Goal: Task Accomplishment & Management: Use online tool/utility

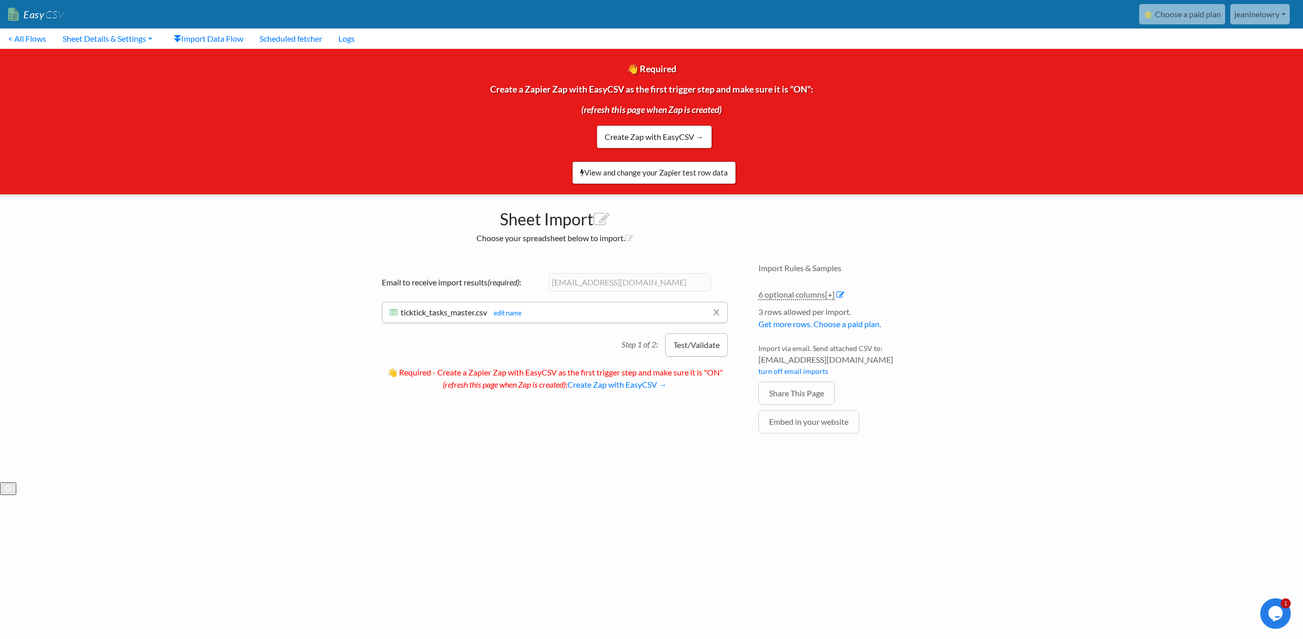
click at [696, 351] on button "Test/Validate" at bounding box center [696, 344] width 63 height 23
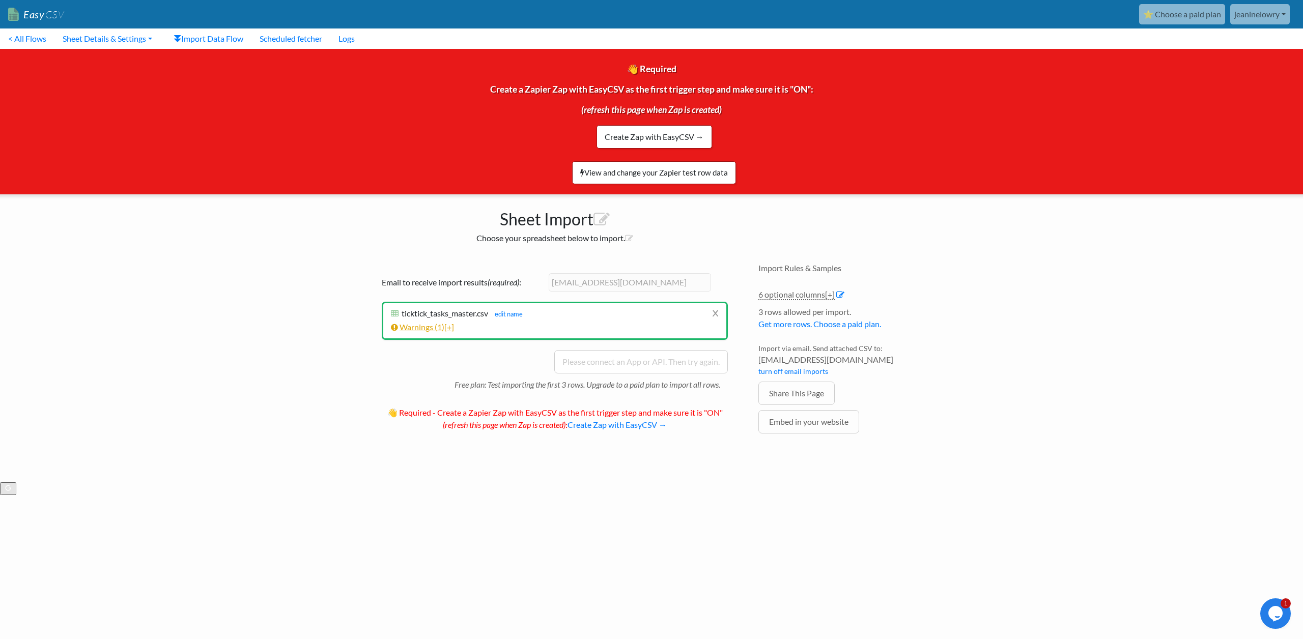
click at [420, 330] on link "Warnings ( 1 ) [+]" at bounding box center [422, 327] width 63 height 10
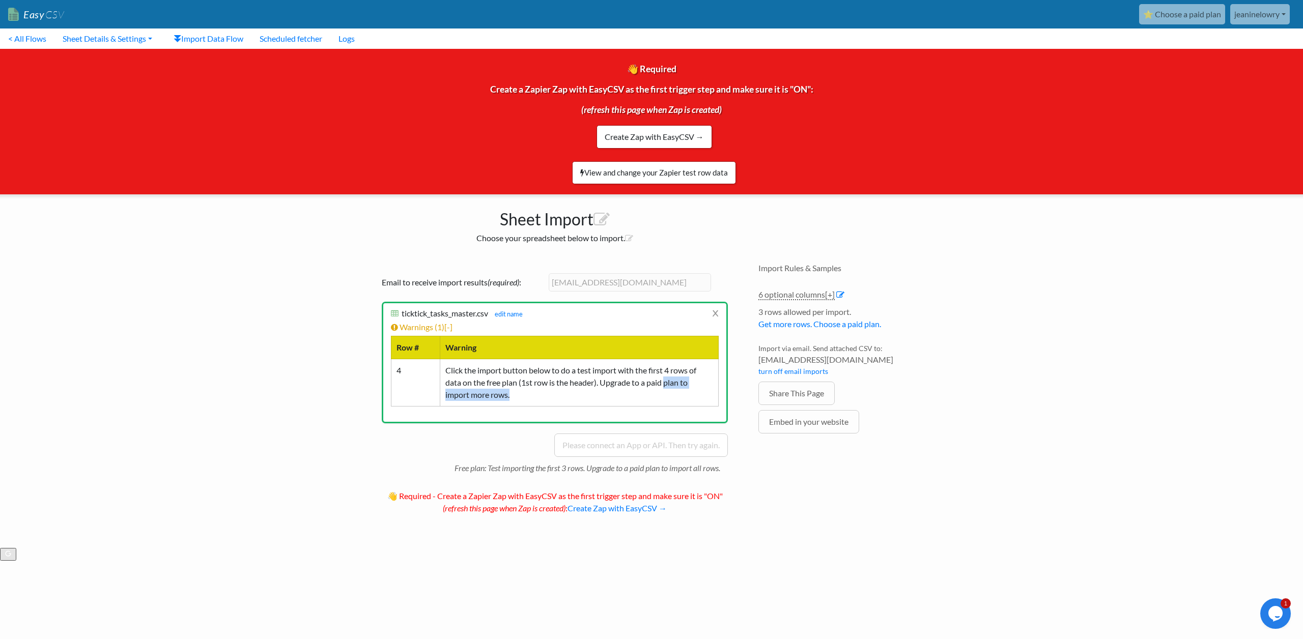
drag, startPoint x: 666, startPoint y: 378, endPoint x: 533, endPoint y: 398, distance: 134.9
click at [533, 398] on td "Click the import button below to do a test import with the first 4 rows of data…" at bounding box center [579, 382] width 278 height 47
click at [1188, 16] on link "⭐ Choose a paid plan" at bounding box center [1182, 14] width 86 height 20
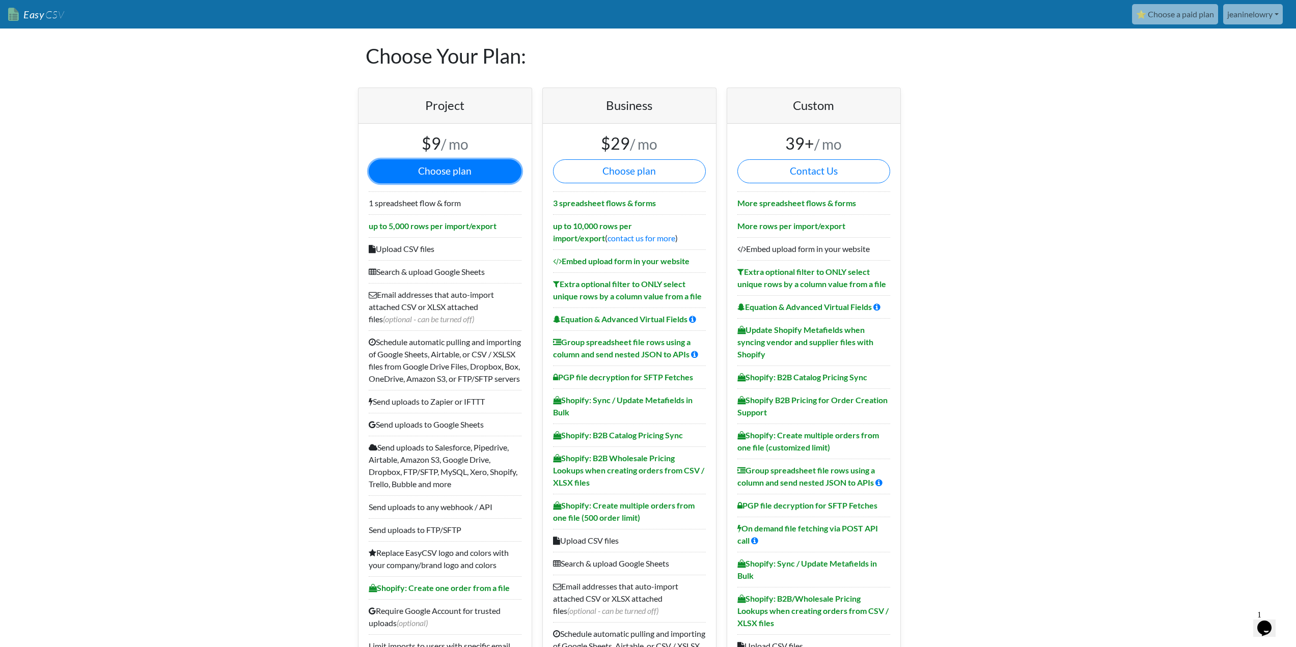
click at [413, 171] on button "Choose plan" at bounding box center [445, 171] width 153 height 24
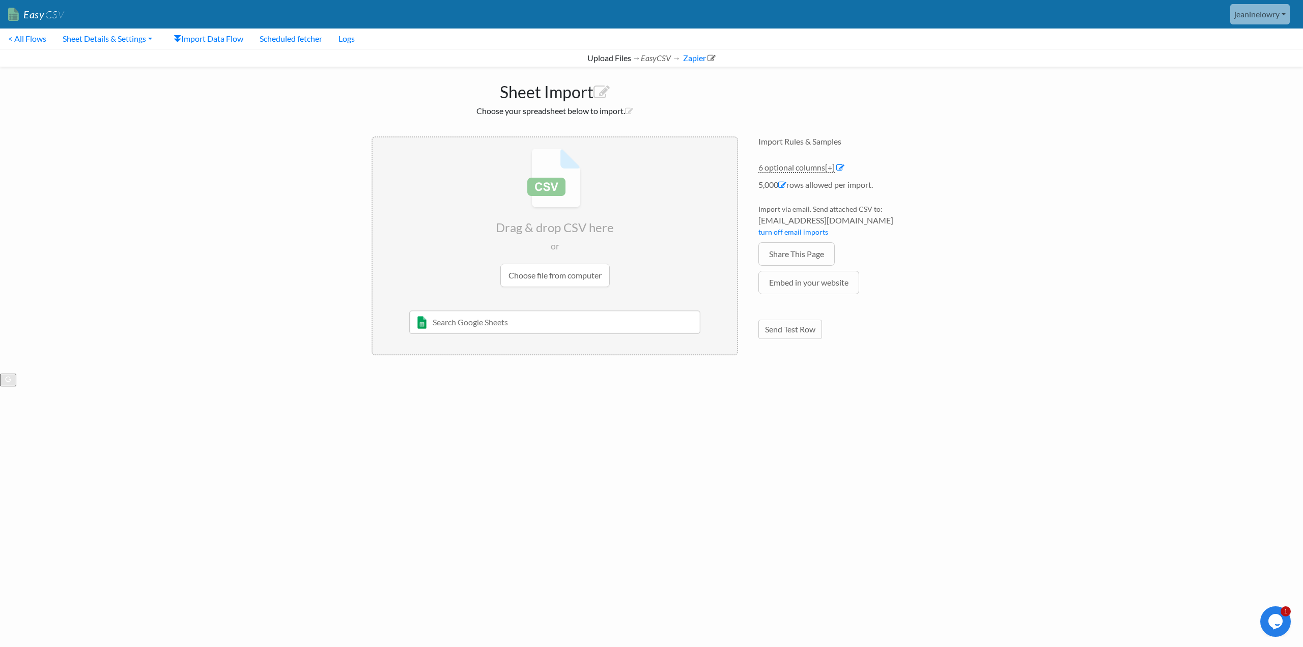
click at [539, 277] on input "file" at bounding box center [555, 217] width 364 height 160
click at [698, 221] on button "Test/Validate" at bounding box center [696, 217] width 63 height 23
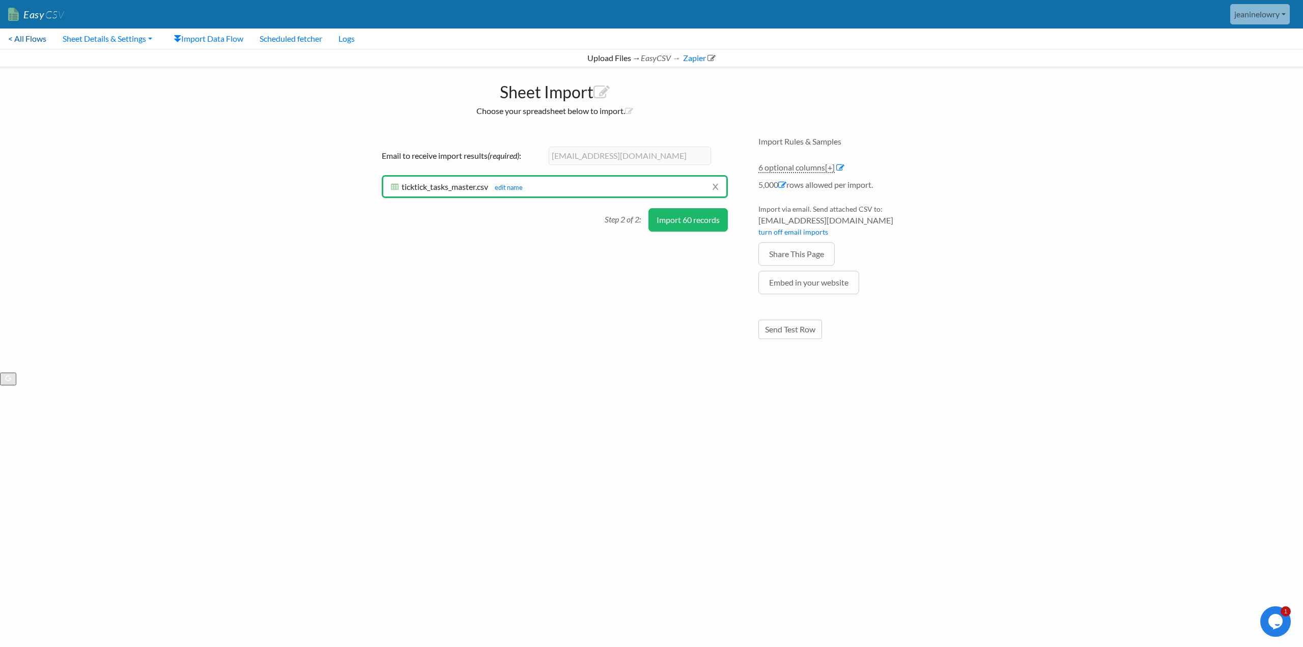
click at [33, 42] on link "< All Flows" at bounding box center [27, 39] width 54 height 20
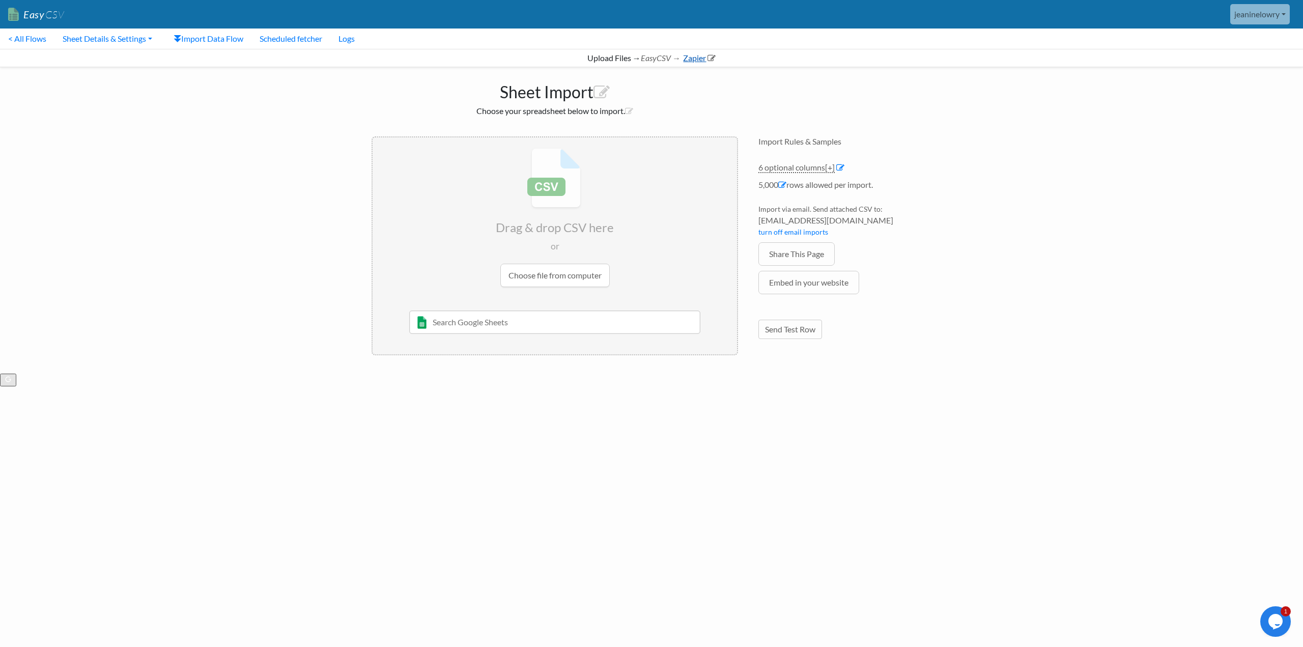
click at [696, 59] on link "Zapier" at bounding box center [699, 58] width 34 height 10
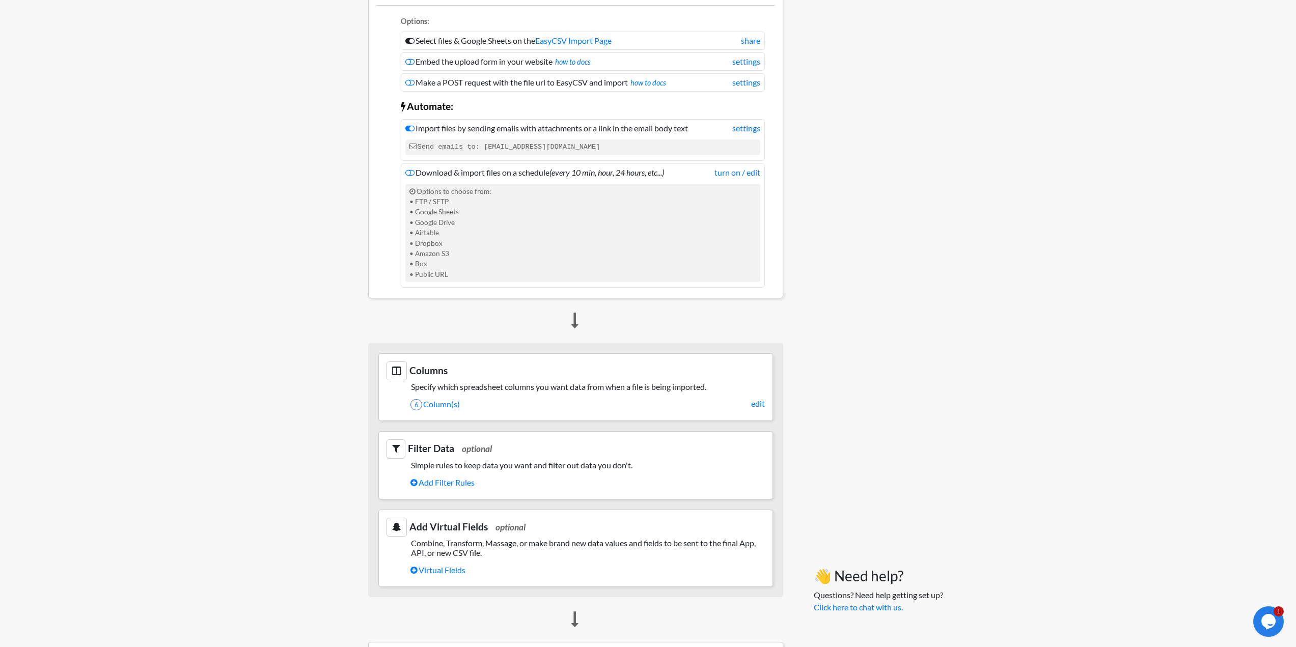
scroll to position [153, 0]
click at [761, 403] on link "edit" at bounding box center [758, 403] width 14 height 12
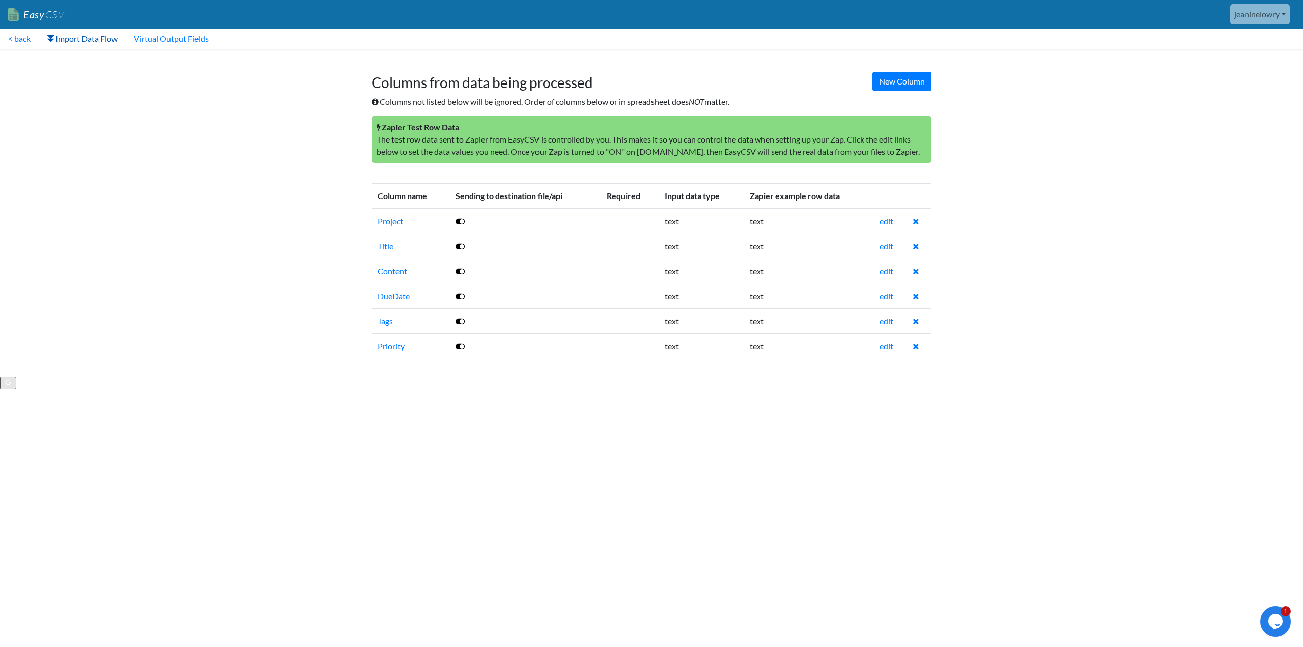
click at [105, 38] on link "Import Data Flow" at bounding box center [82, 39] width 87 height 20
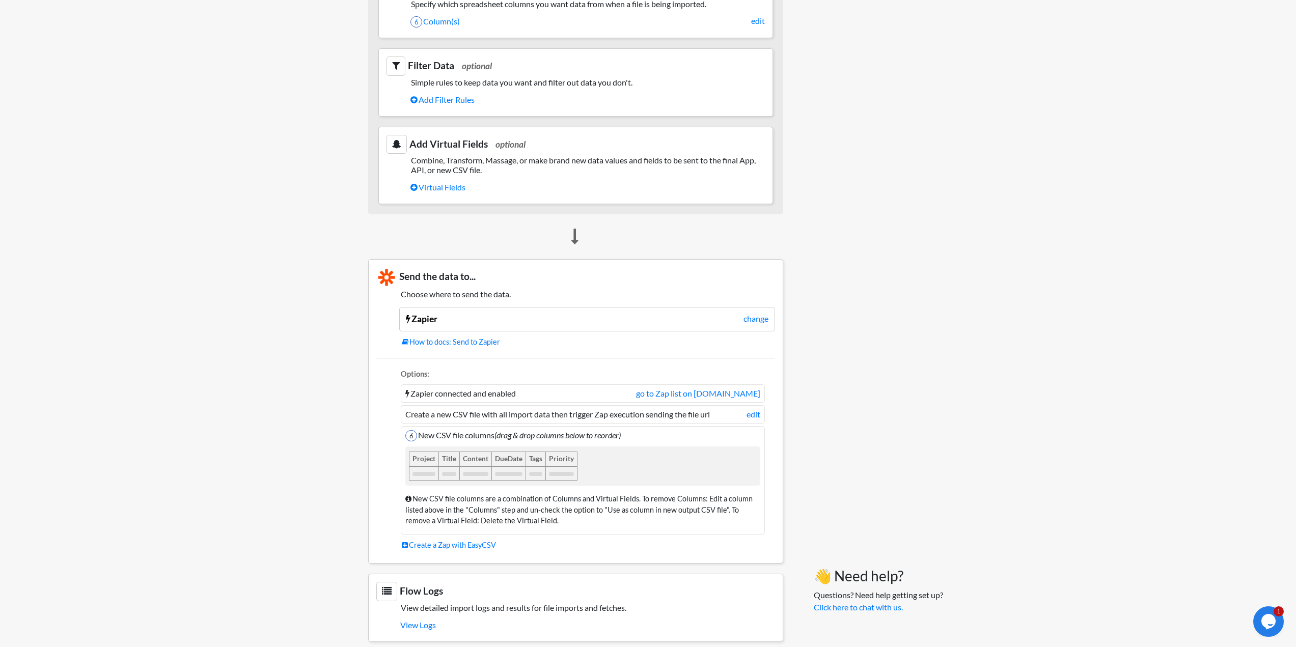
scroll to position [548, 0]
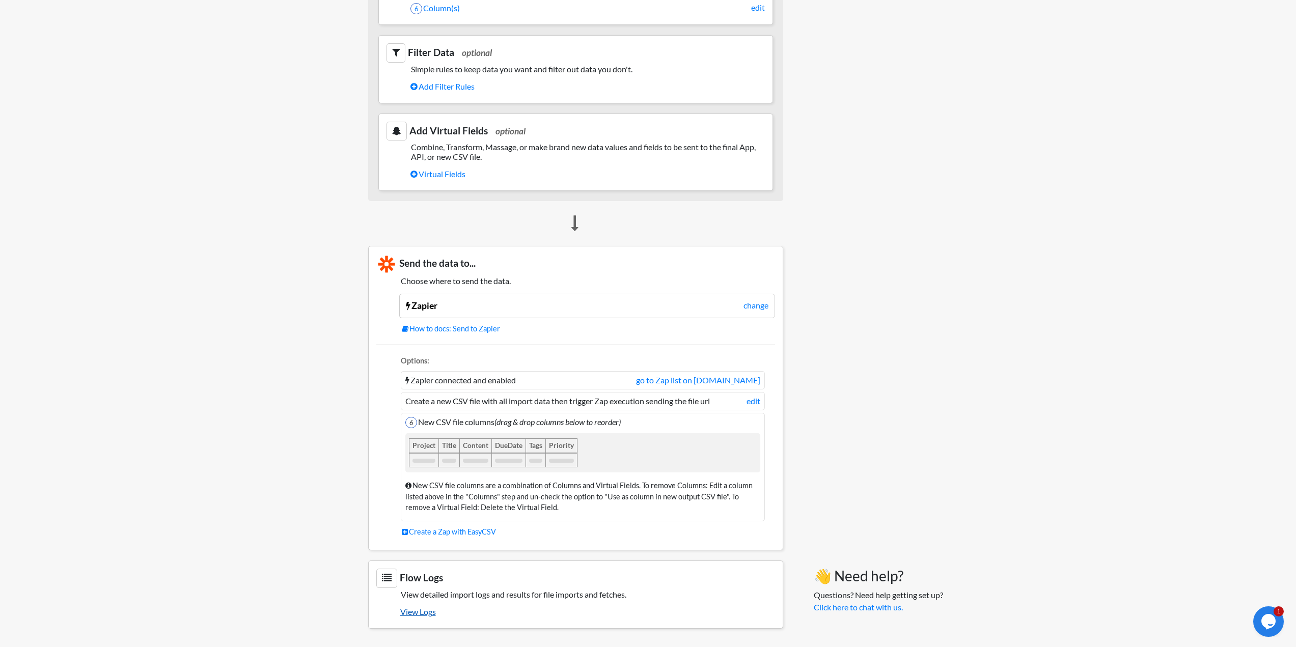
click at [413, 613] on link "View Logs" at bounding box center [587, 611] width 375 height 17
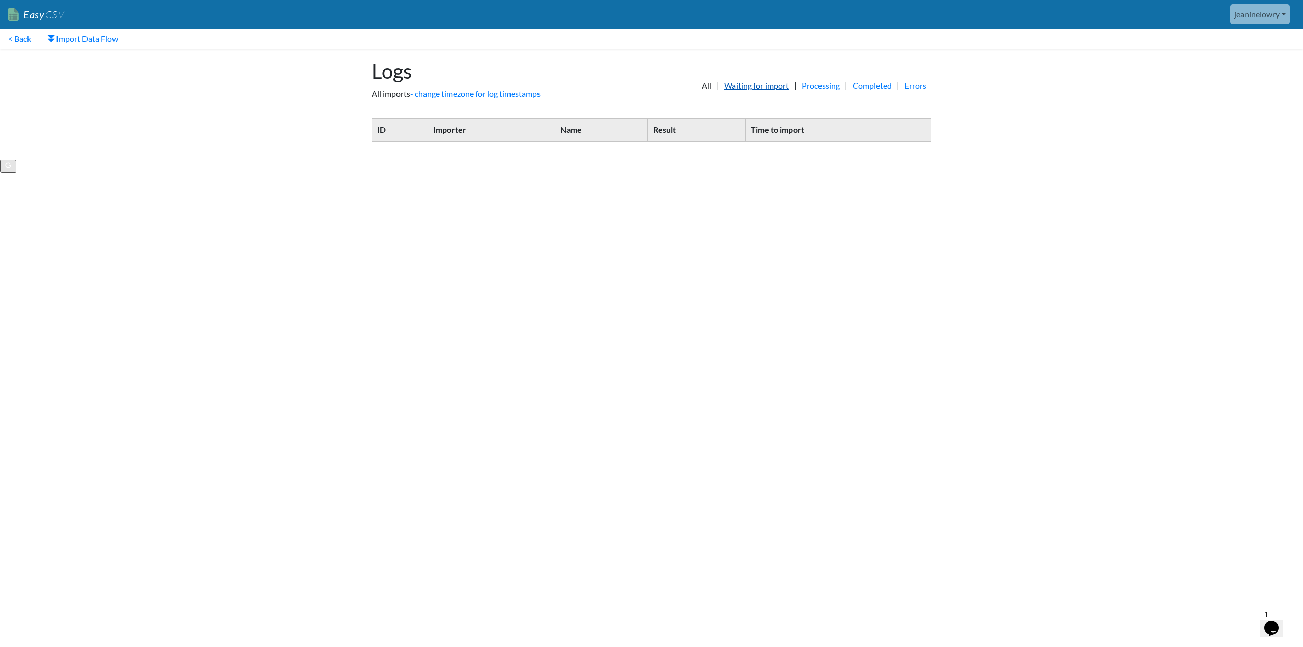
click at [757, 88] on link "Waiting for import" at bounding box center [756, 85] width 75 height 12
click at [801, 85] on link "Processing" at bounding box center [821, 85] width 48 height 12
click at [866, 86] on link "Completed" at bounding box center [872, 85] width 49 height 12
click at [921, 85] on link "Errors" at bounding box center [916, 85] width 32 height 12
click at [18, 41] on link "< Back" at bounding box center [19, 39] width 39 height 20
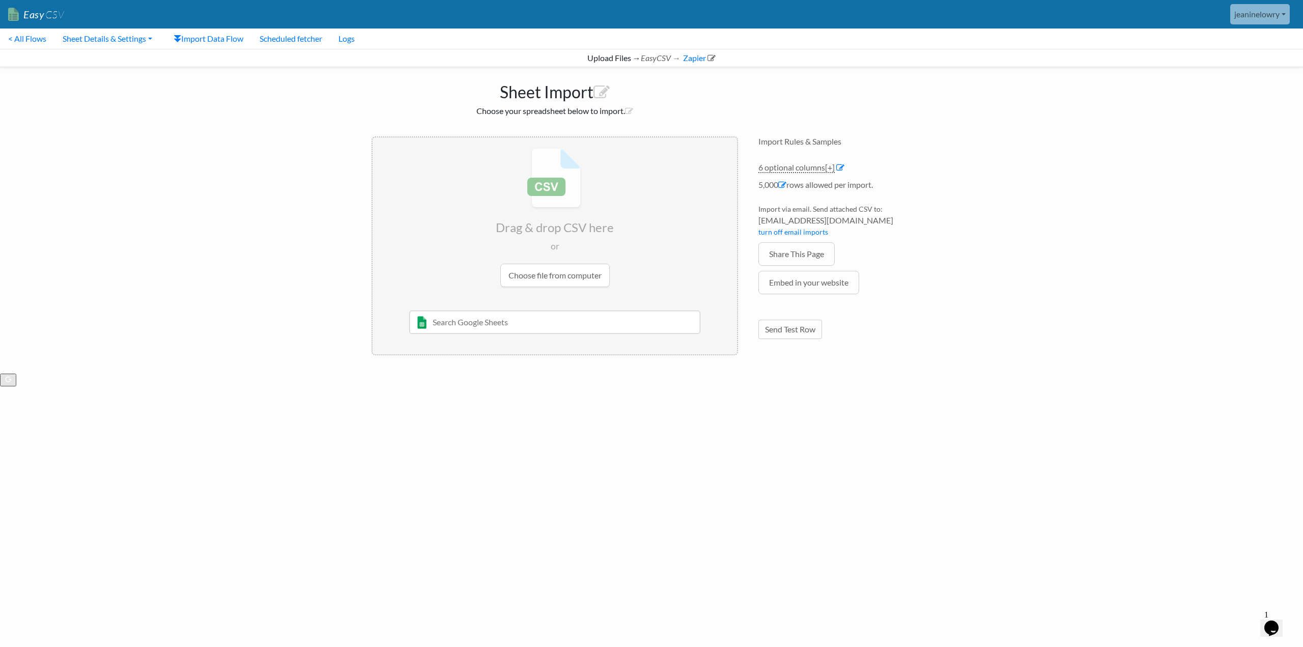
click at [567, 279] on input "file" at bounding box center [555, 217] width 364 height 160
click at [795, 331] on link "Send Test Row" at bounding box center [791, 329] width 64 height 19
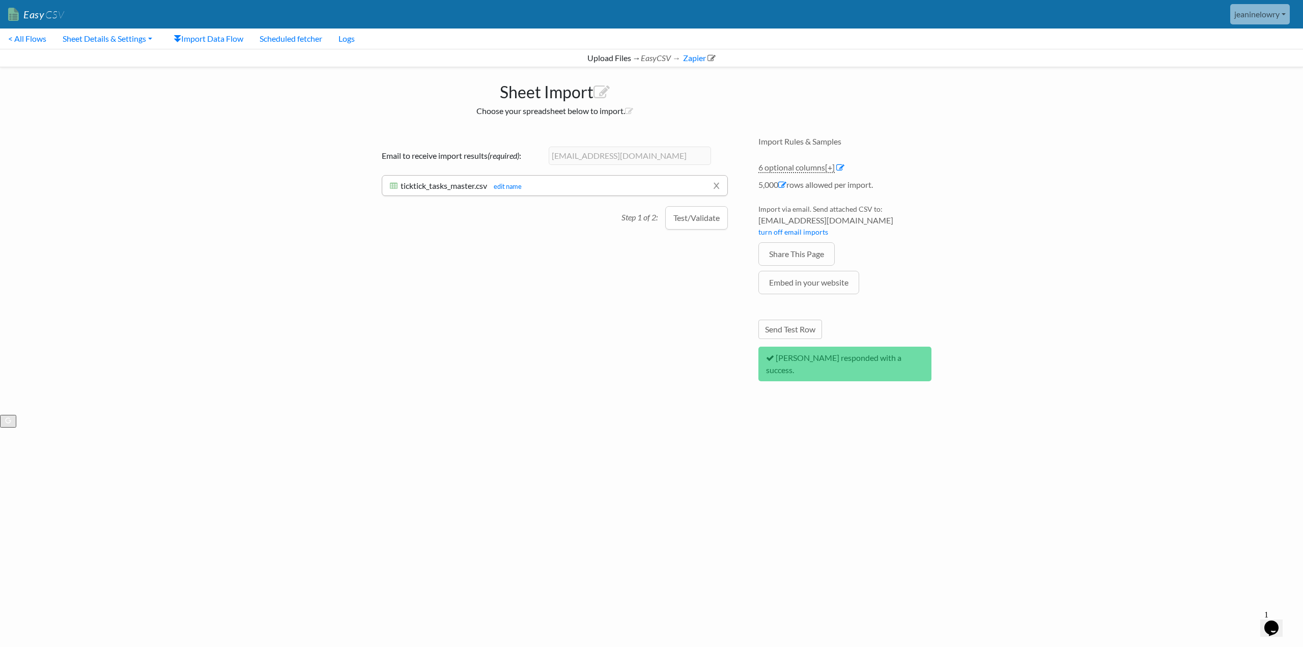
click at [656, 59] on icon "EasyCSV →" at bounding box center [661, 58] width 40 height 10
click at [629, 113] on icon at bounding box center [629, 111] width 8 height 8
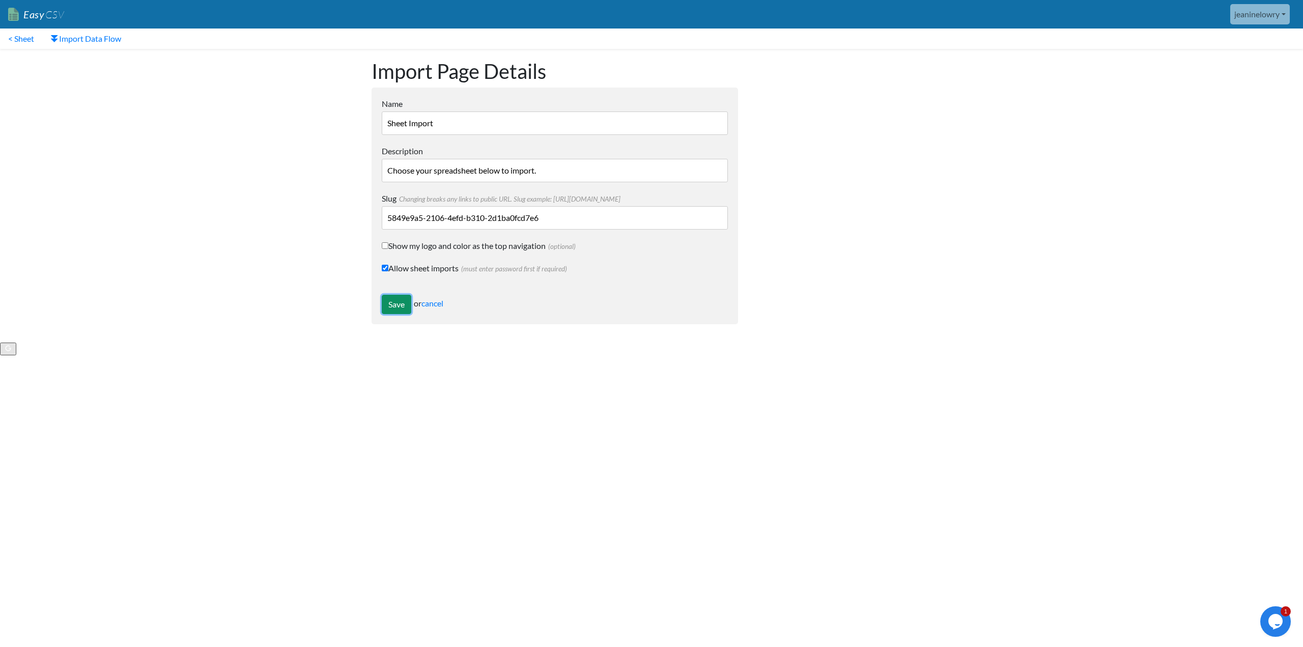
click at [396, 308] on input "Save" at bounding box center [397, 304] width 30 height 19
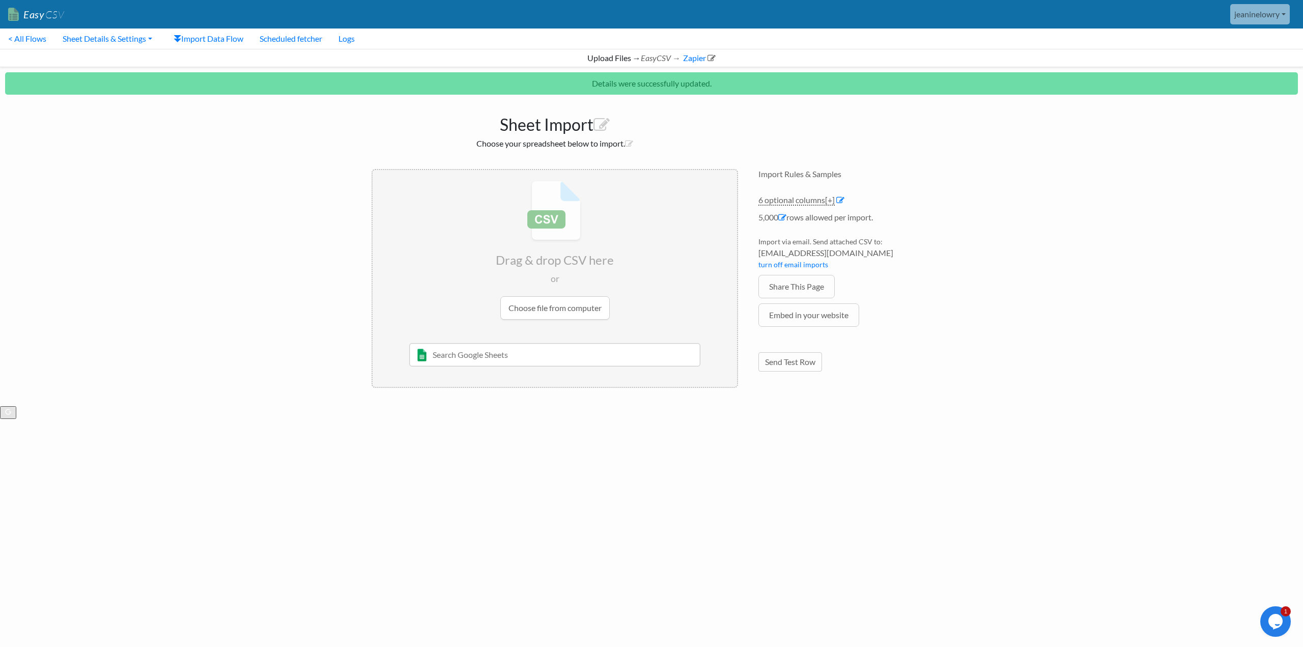
click at [549, 306] on input "file" at bounding box center [555, 250] width 364 height 160
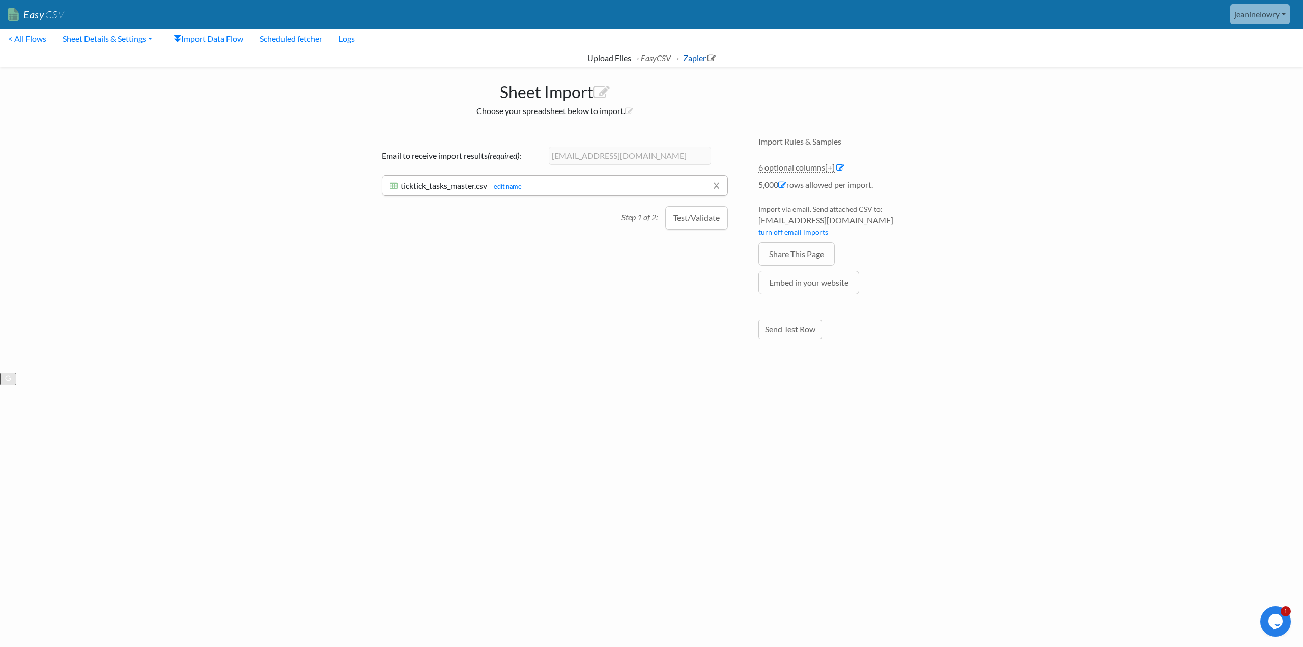
click at [697, 59] on link "Zapier" at bounding box center [699, 58] width 34 height 10
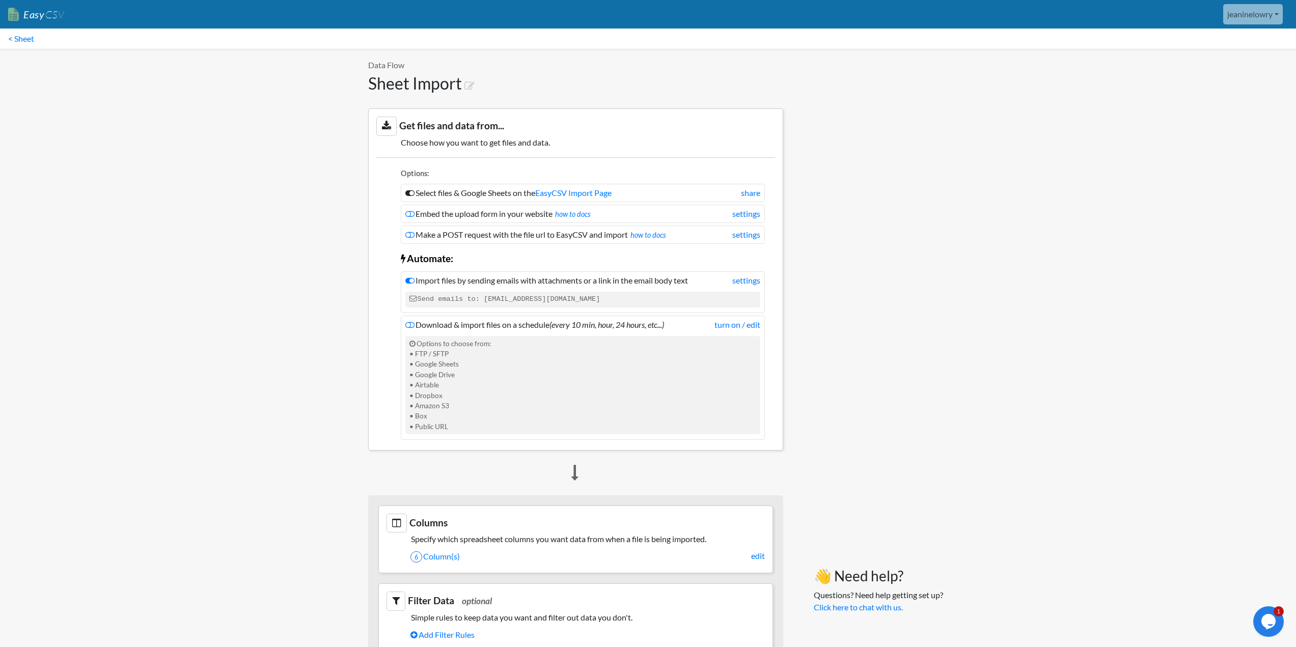
click at [420, 86] on h1 "Sheet Import" at bounding box center [575, 83] width 415 height 19
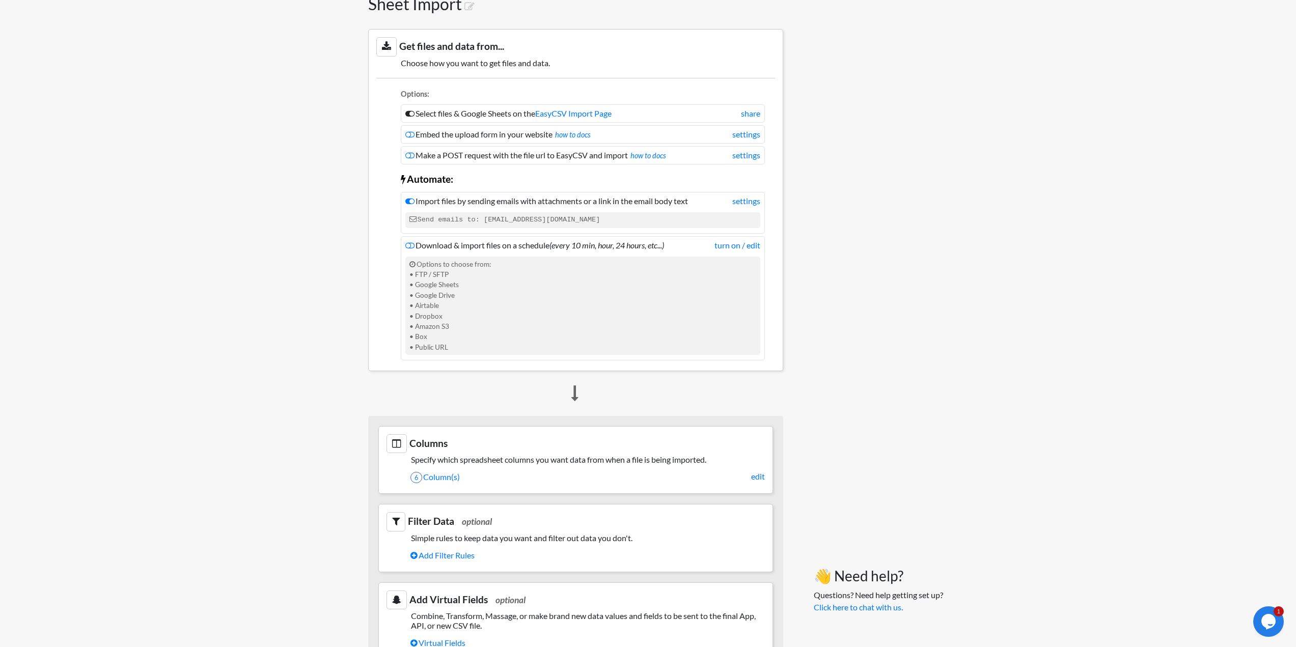
scroll to position [39, 0]
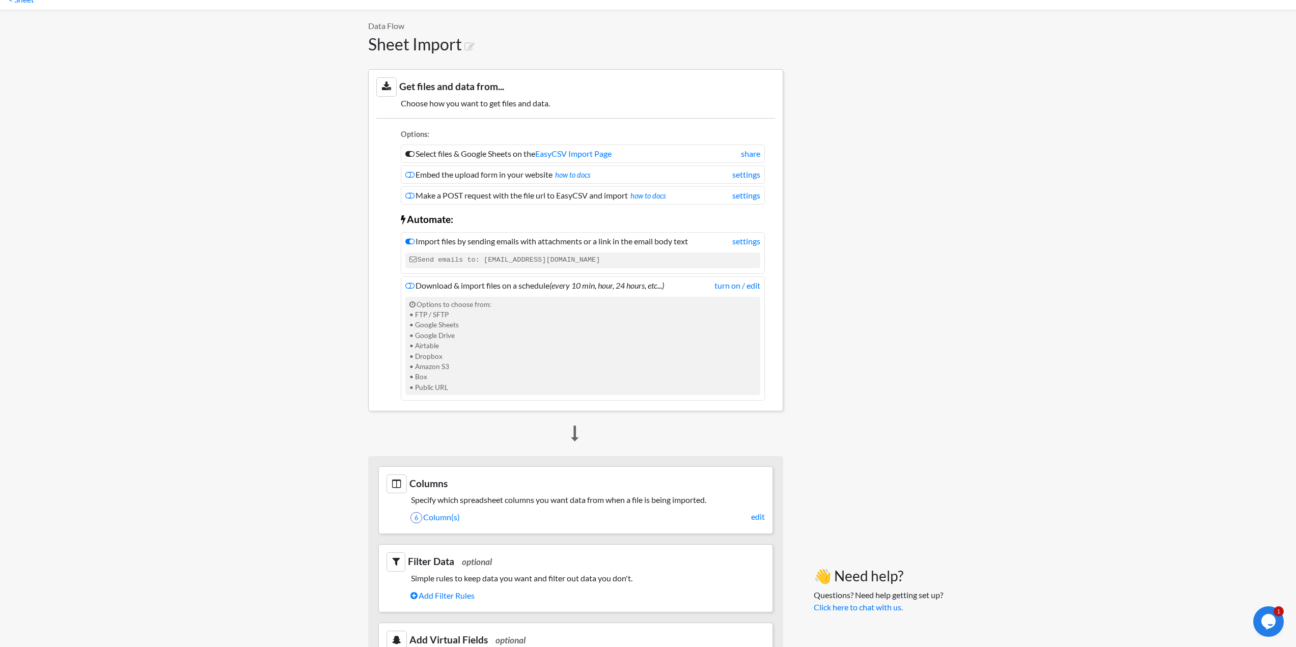
click at [459, 502] on h5 "Specify which spreadsheet columns you want data from when a file is being impor…" at bounding box center [575, 500] width 378 height 10
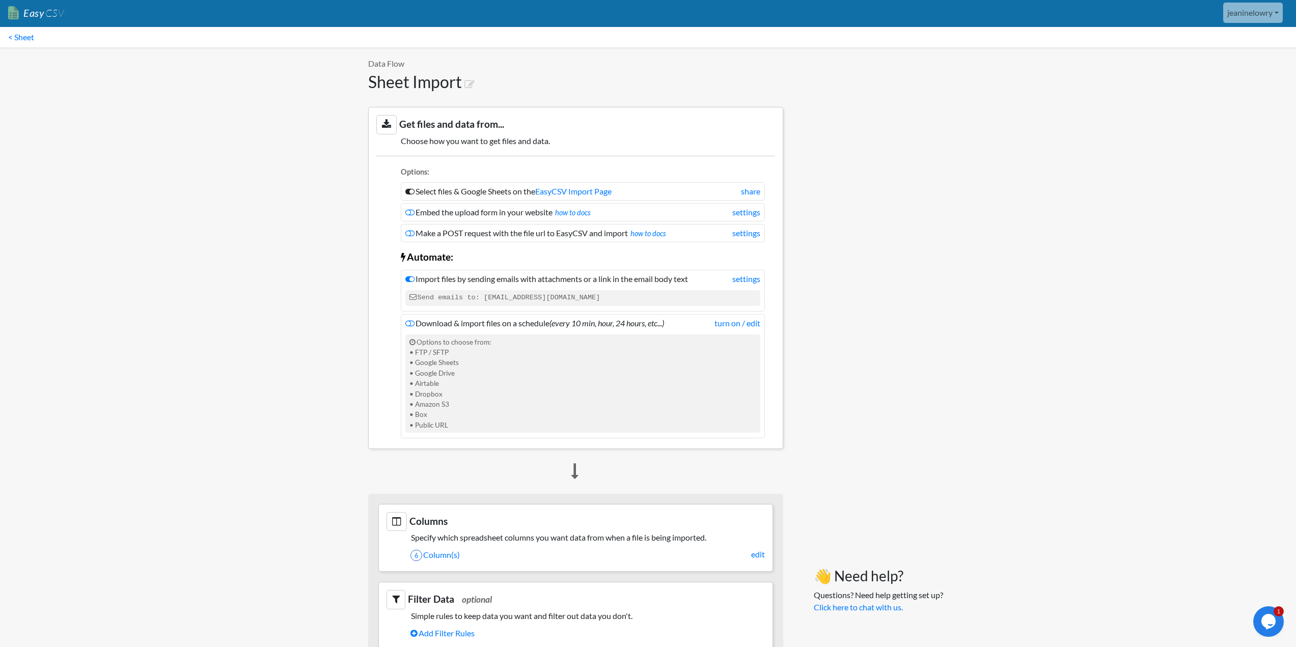
scroll to position [0, 0]
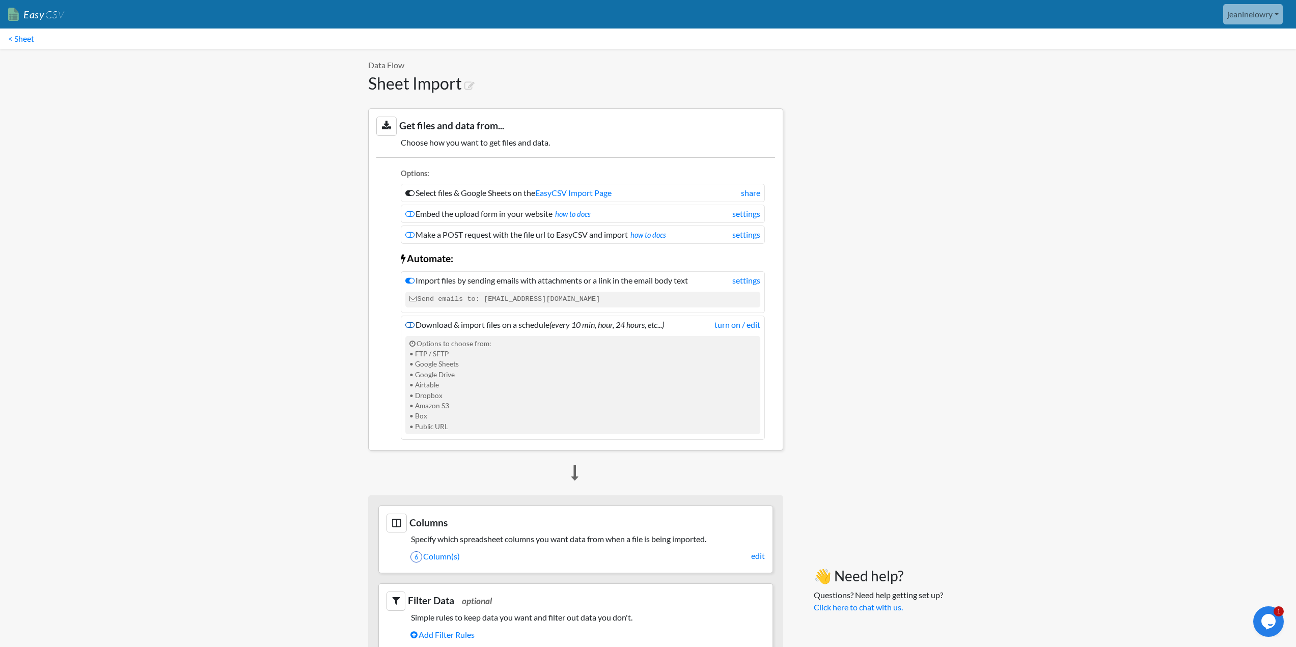
click at [410, 327] on icon at bounding box center [409, 325] width 9 height 8
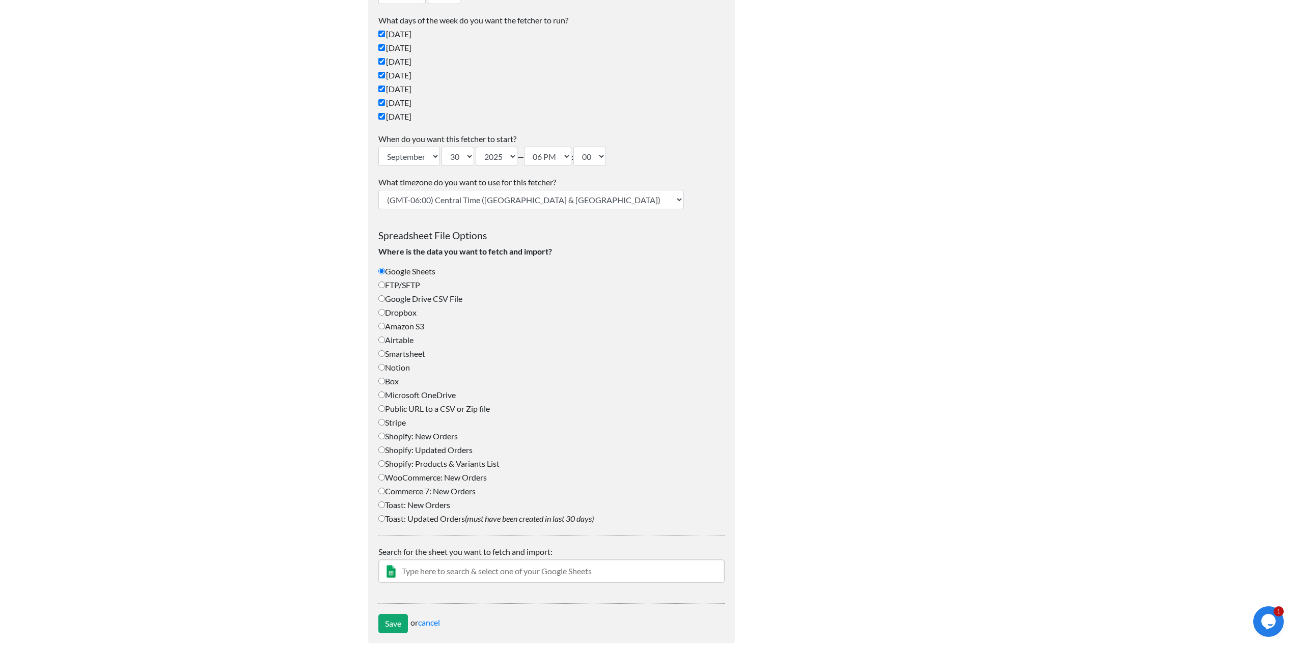
scroll to position [185, 0]
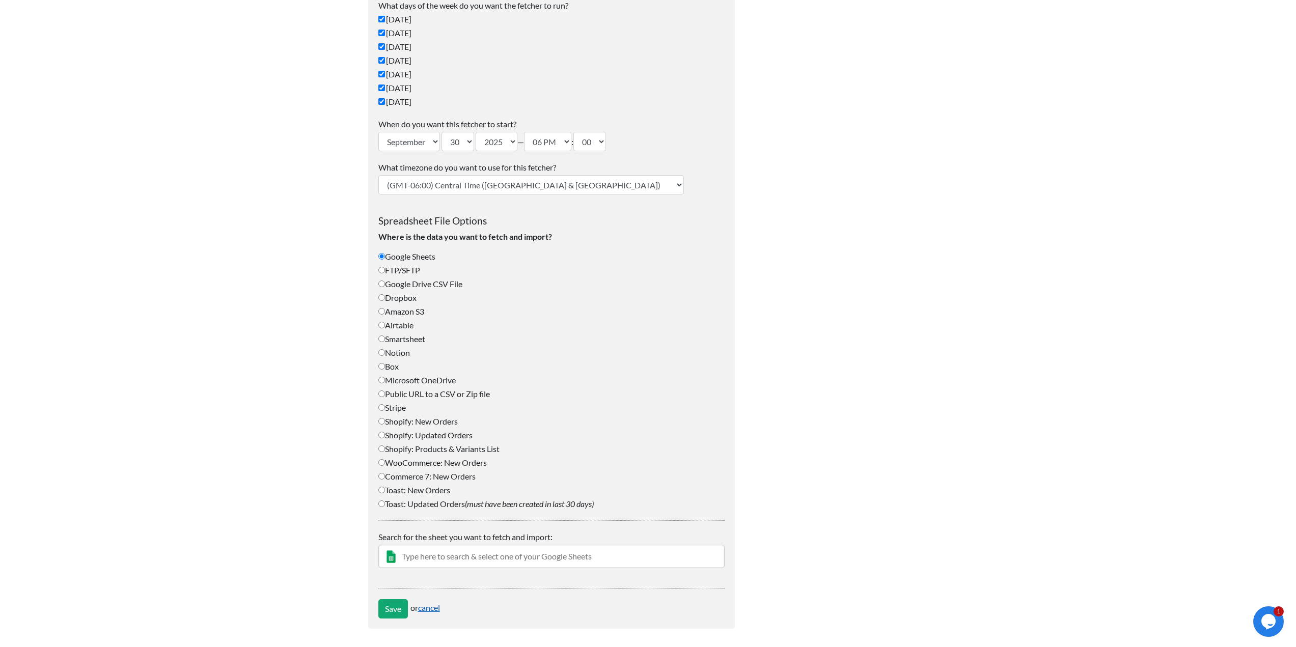
click at [432, 606] on link "cancel" at bounding box center [429, 608] width 22 height 10
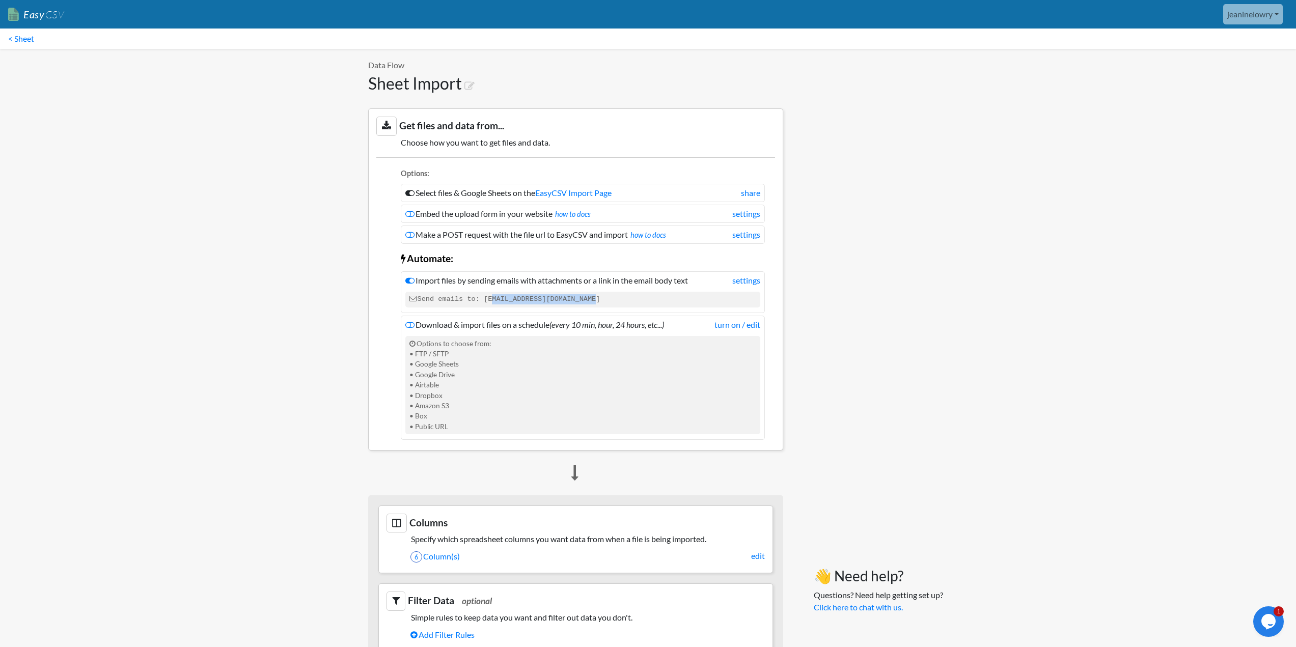
drag, startPoint x: 484, startPoint y: 301, endPoint x: 580, endPoint y: 298, distance: 96.8
click at [580, 298] on code "Send emails to: [EMAIL_ADDRESS][DOMAIN_NAME]" at bounding box center [582, 299] width 355 height 15
click at [517, 301] on code "Send emails to: [EMAIL_ADDRESS][DOMAIN_NAME]" at bounding box center [582, 299] width 355 height 15
drag, startPoint x: 481, startPoint y: 299, endPoint x: 596, endPoint y: 297, distance: 114.5
click at [596, 297] on code "Send emails to: [EMAIL_ADDRESS][DOMAIN_NAME]" at bounding box center [582, 299] width 355 height 15
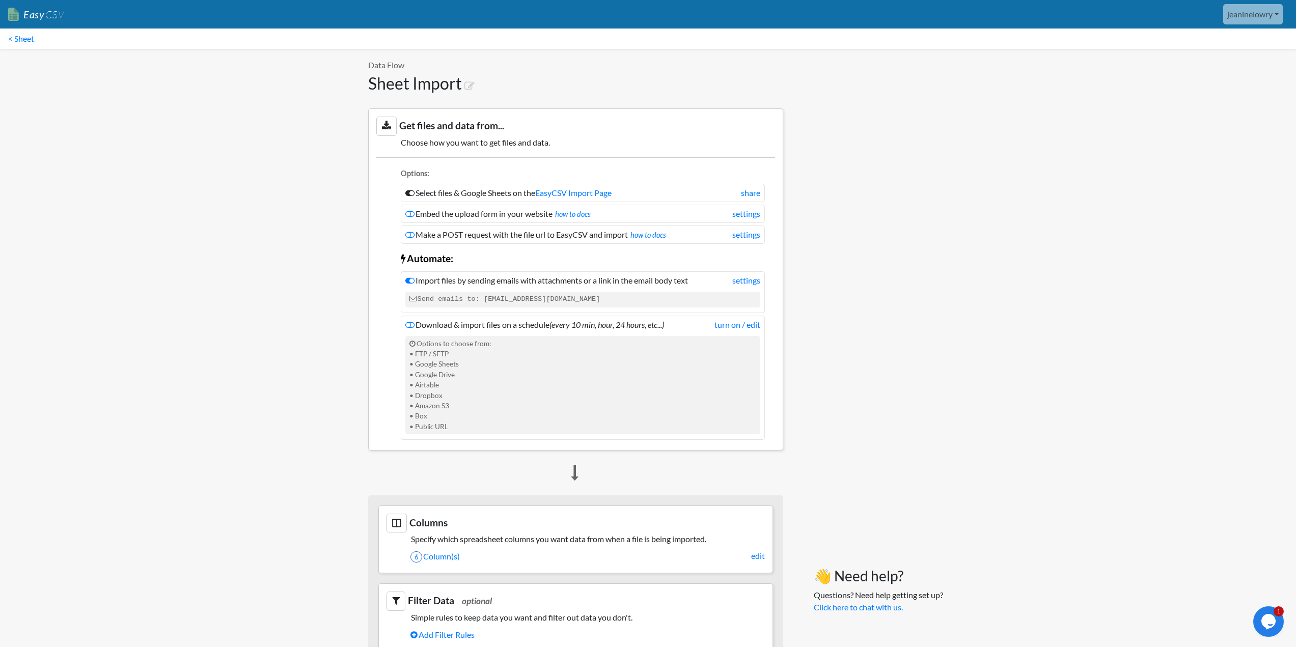
copy code "[EMAIL_ADDRESS][DOMAIN_NAME]"
